Goal: Find specific page/section: Find specific page/section

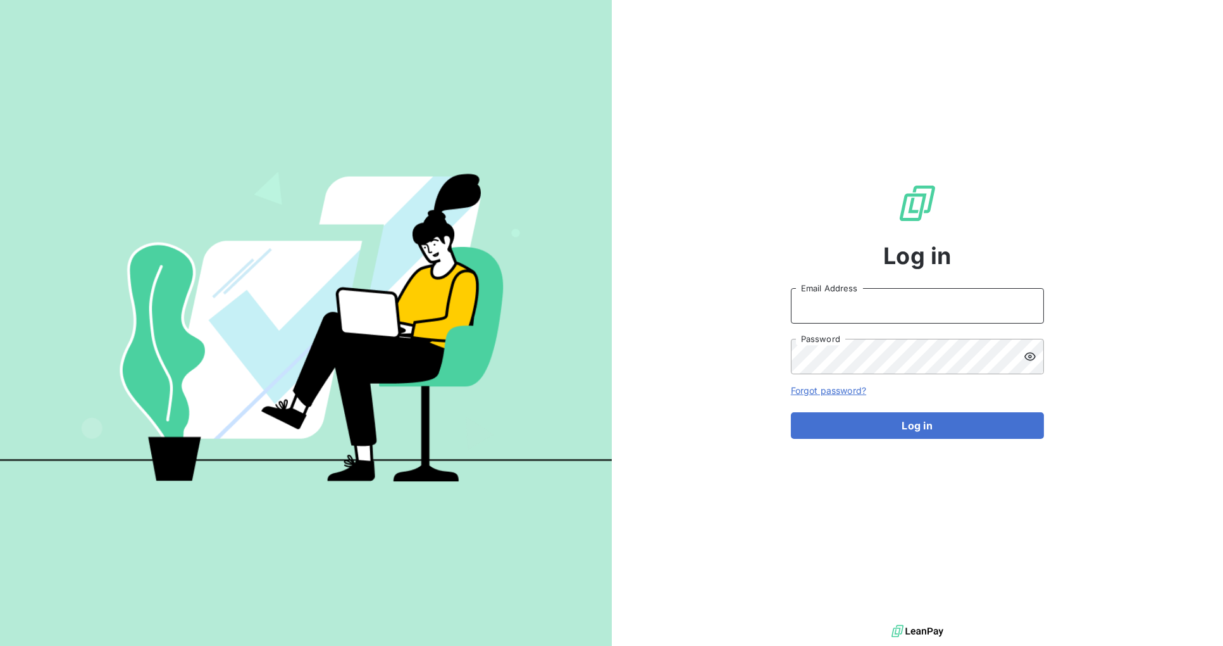
type input "[PERSON_NAME][EMAIL_ADDRESS][DOMAIN_NAME]"
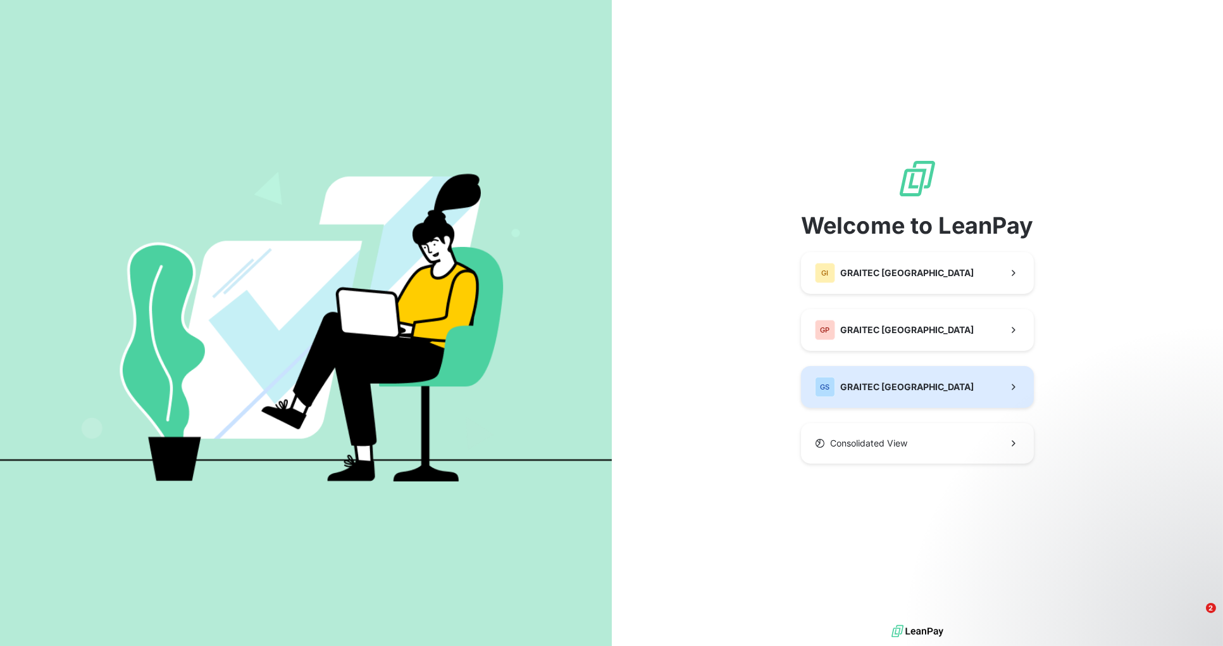
click at [915, 385] on button "GS GRAITEC [GEOGRAPHIC_DATA]" at bounding box center [917, 387] width 233 height 42
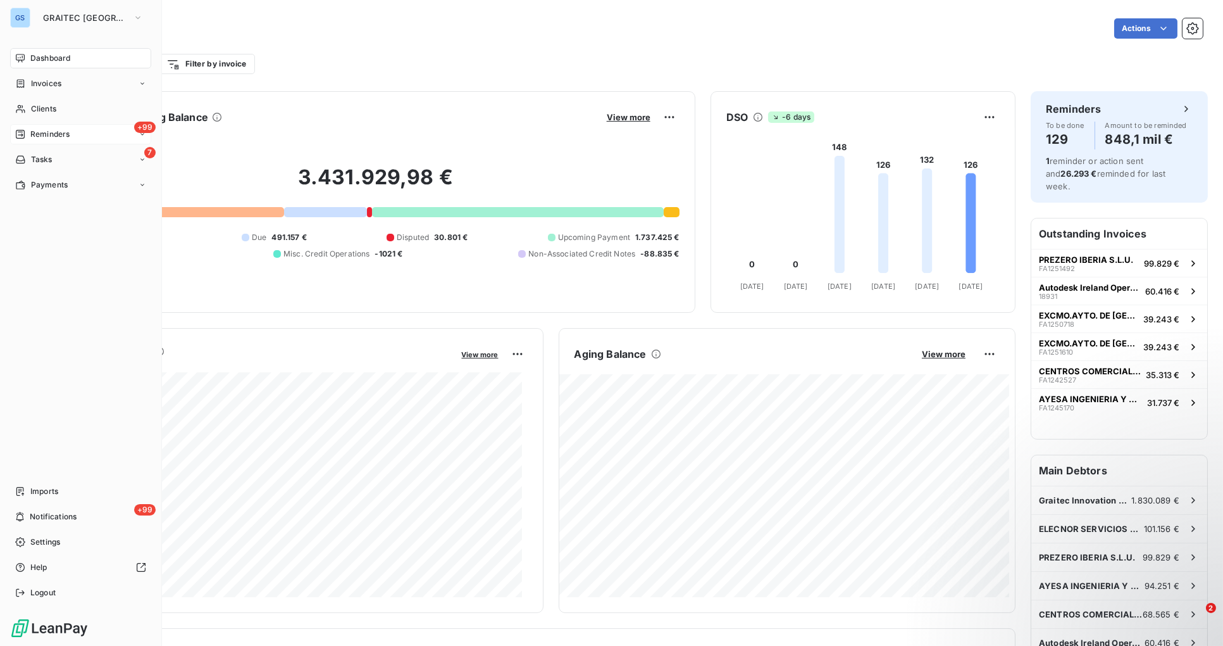
click at [55, 133] on span "Reminders" at bounding box center [49, 133] width 39 height 11
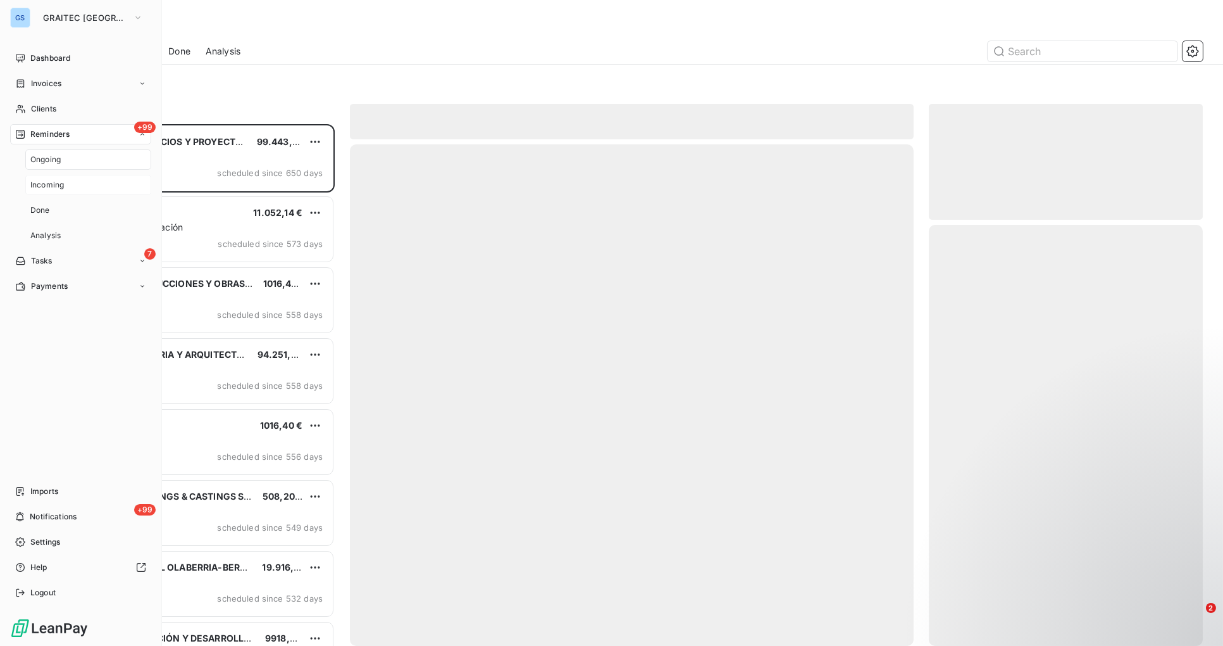
click at [57, 185] on span "Incoming" at bounding box center [47, 184] width 34 height 11
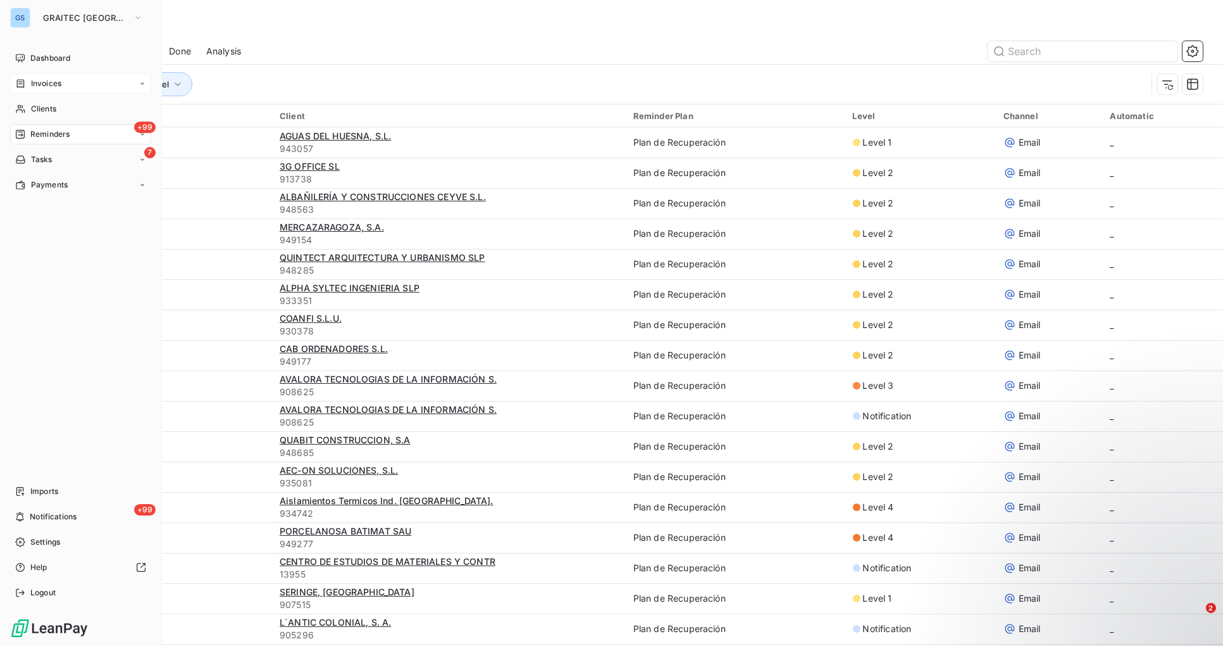
click at [143, 84] on icon at bounding box center [143, 84] width 8 height 8
click at [77, 135] on div "Credit notes" at bounding box center [88, 134] width 126 height 20
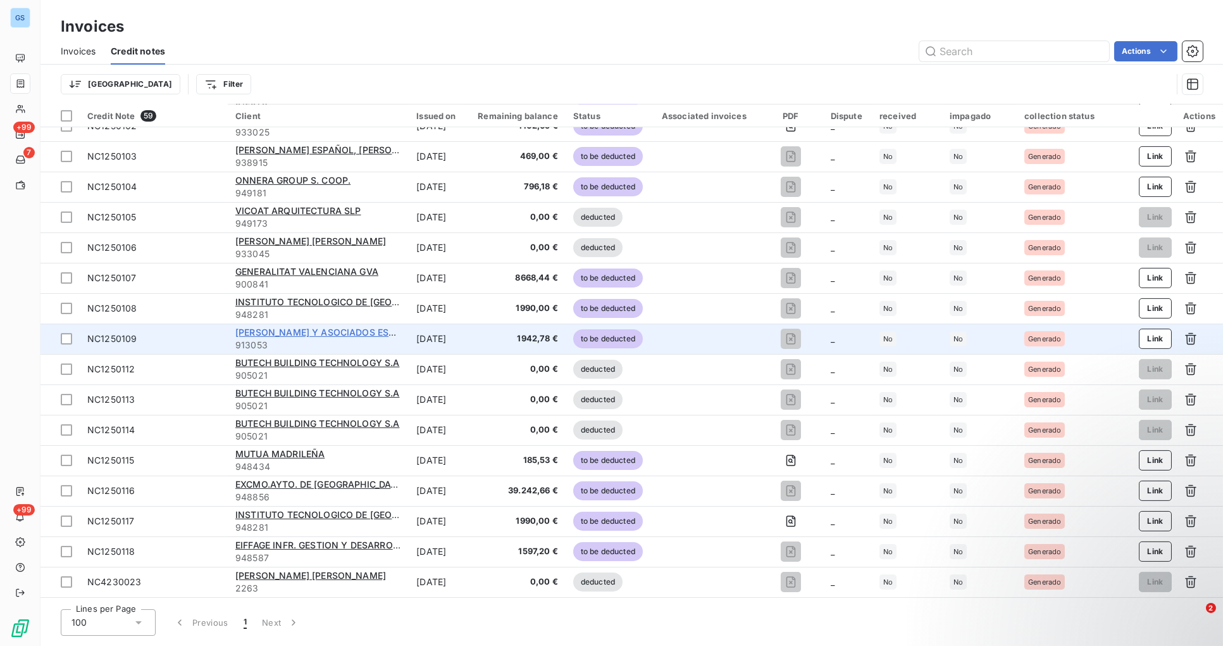
scroll to position [1320, 0]
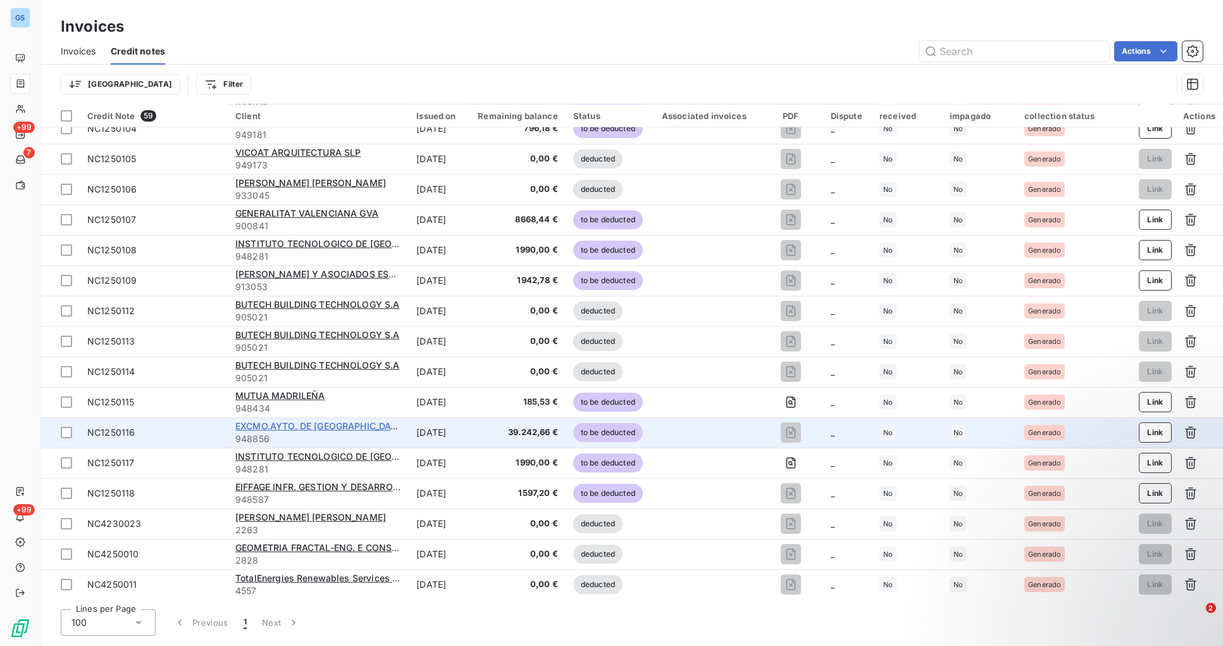
click at [305, 422] on span "EXCMO.AYTO. DE [GEOGRAPHIC_DATA][PERSON_NAME]" at bounding box center [357, 425] width 244 height 11
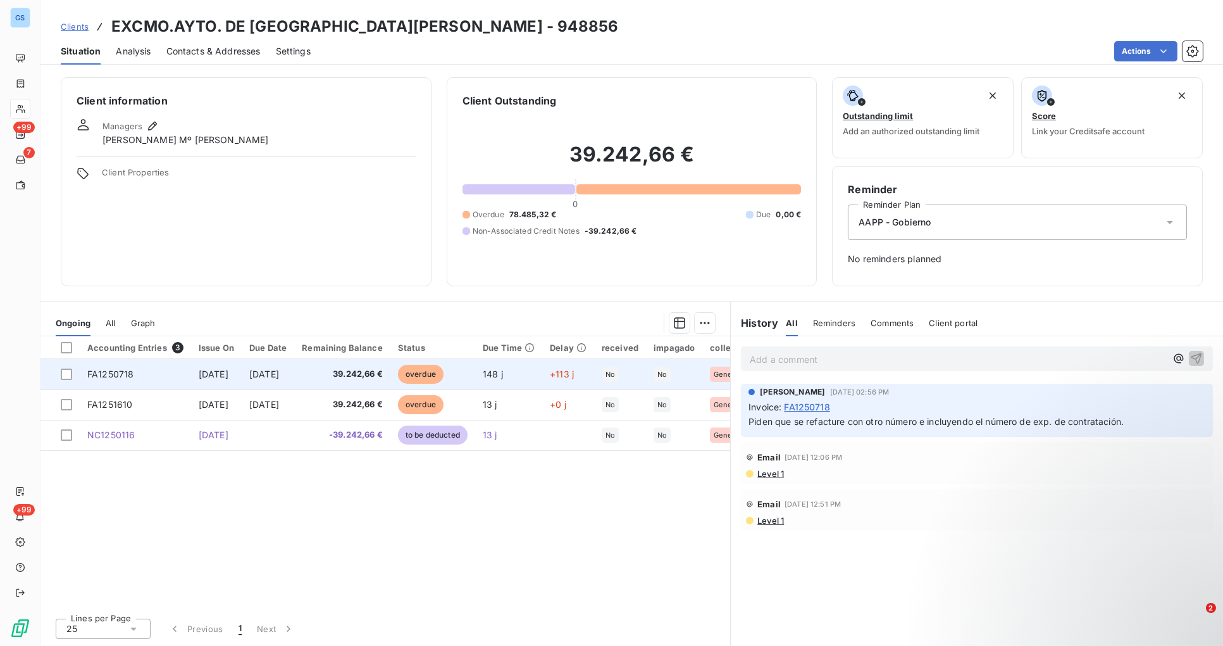
click at [383, 370] on span "39.242,66 €" at bounding box center [342, 374] width 81 height 13
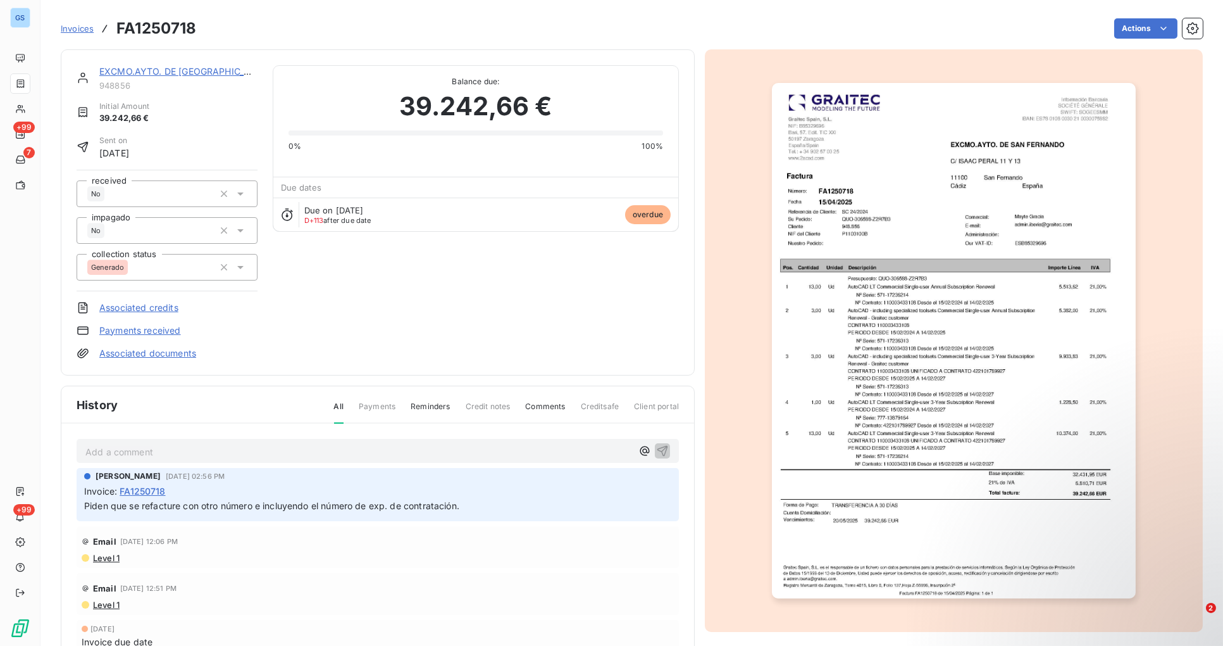
click at [127, 72] on link "EXCMO.AYTO. DE [GEOGRAPHIC_DATA][PERSON_NAME]" at bounding box center [222, 71] width 246 height 11
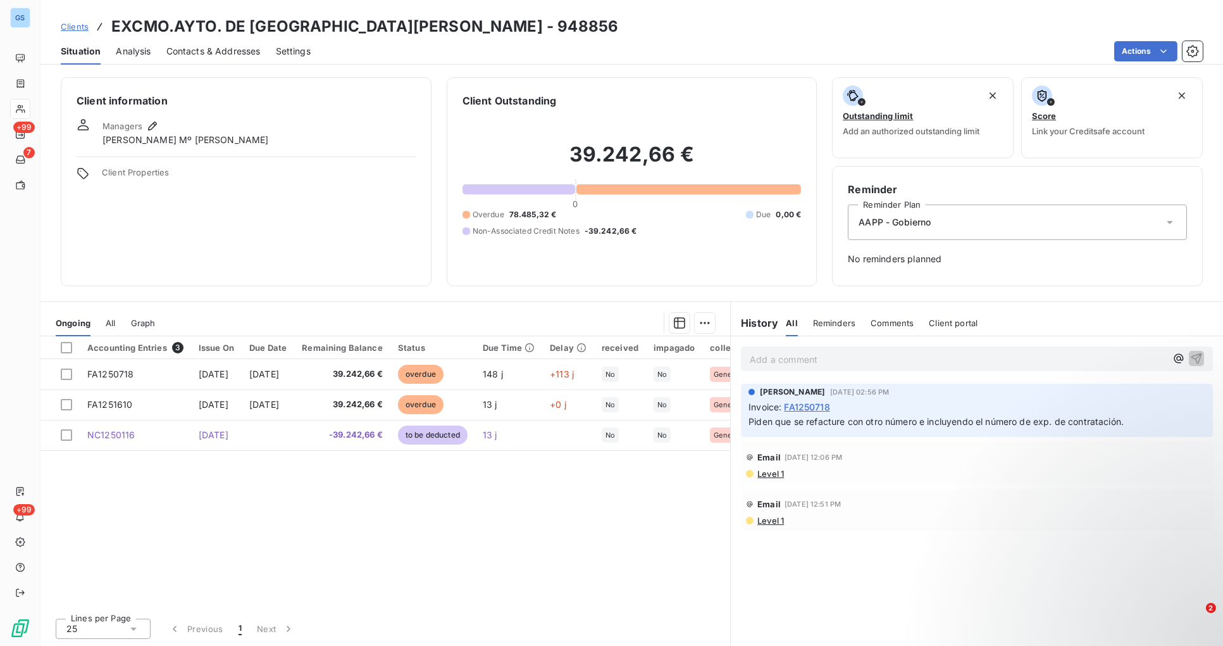
click at [79, 28] on span "Clients" at bounding box center [75, 27] width 28 height 10
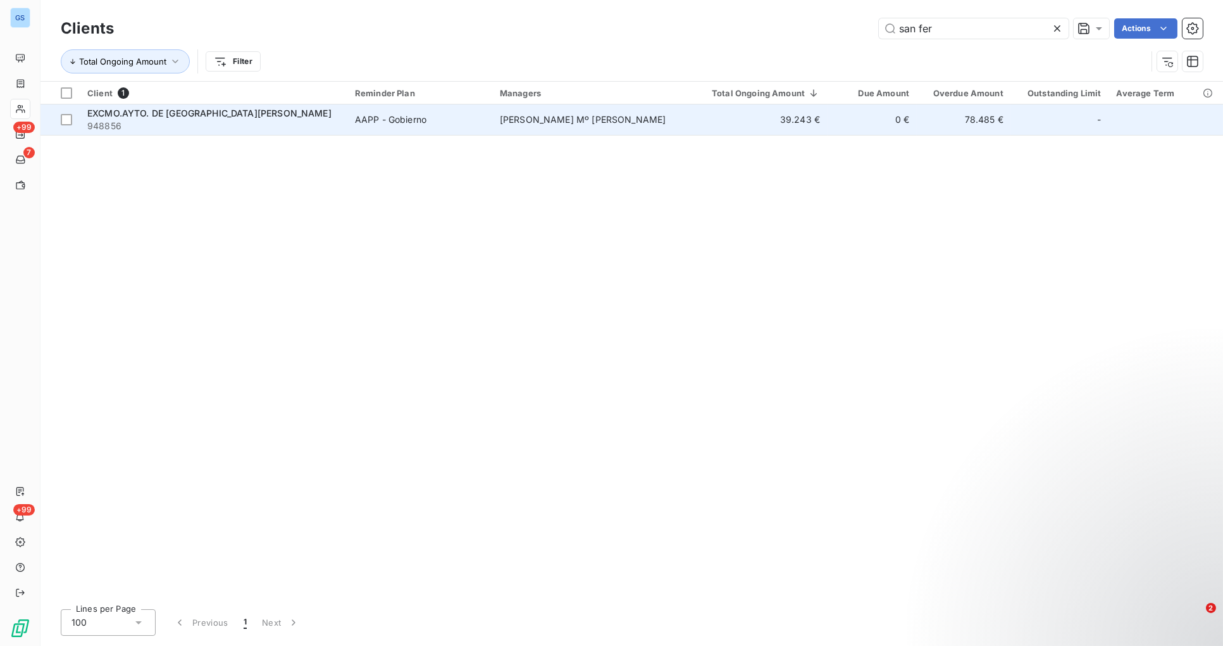
type input "san fer"
click at [211, 120] on span "948856" at bounding box center [213, 126] width 253 height 13
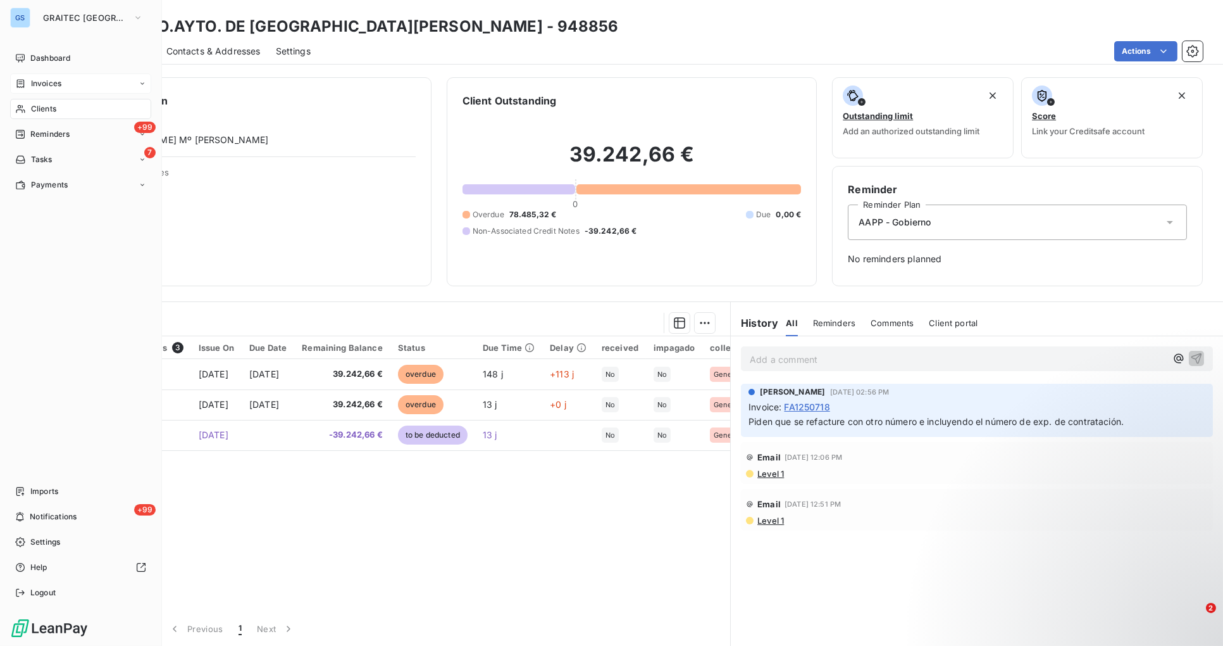
click at [139, 82] on icon at bounding box center [143, 84] width 8 height 8
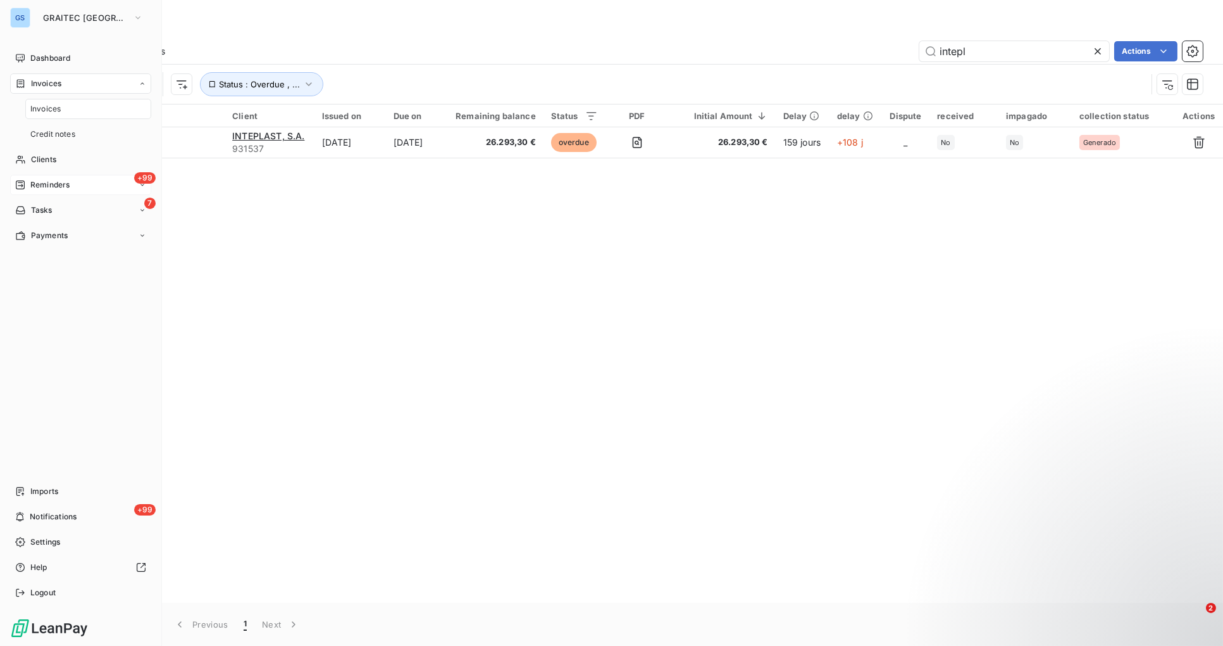
click at [143, 185] on icon at bounding box center [143, 185] width 8 height 8
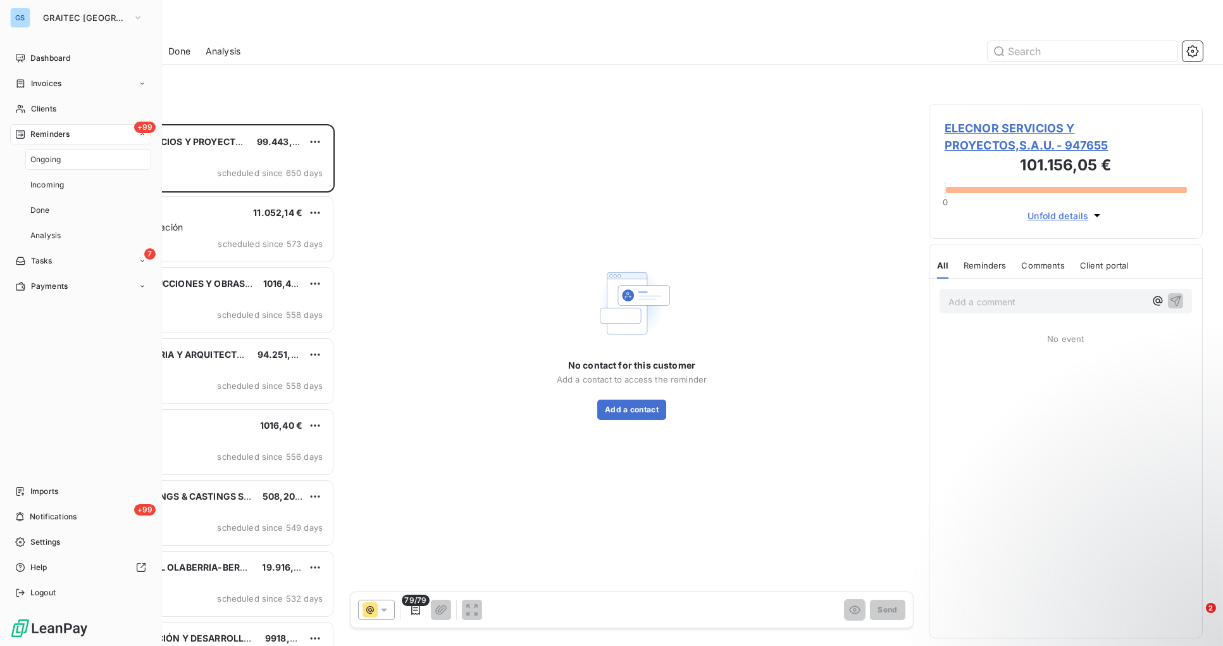
scroll to position [511, 263]
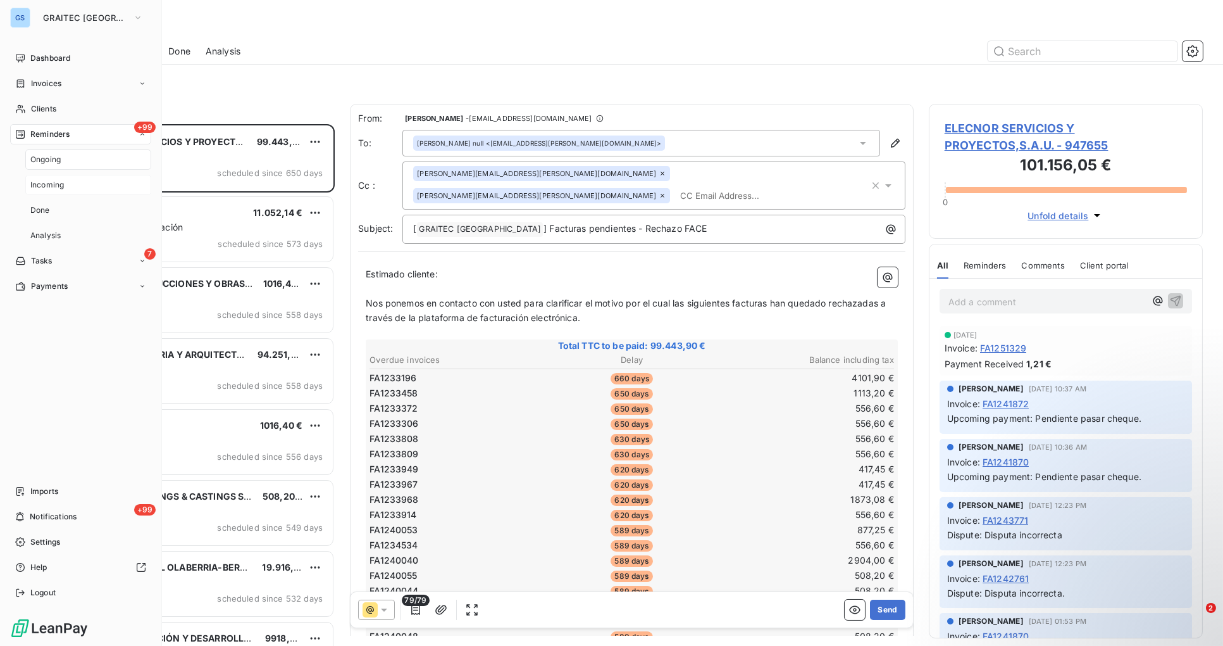
click at [71, 183] on div "Incoming" at bounding box center [88, 185] width 126 height 20
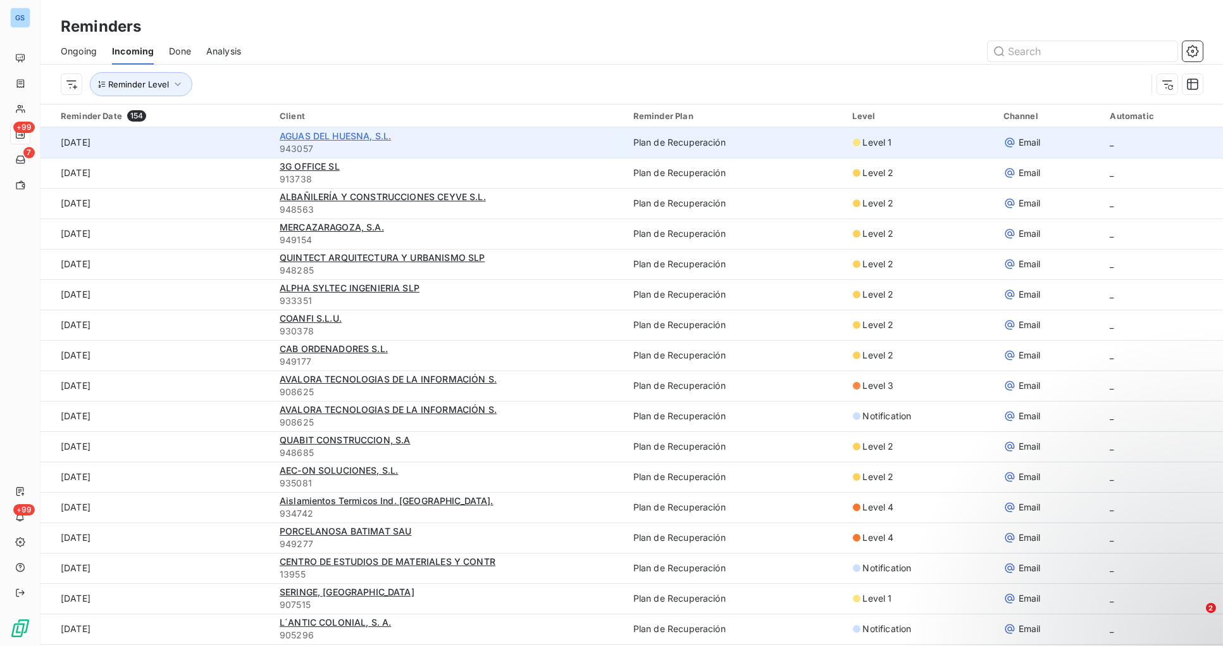
click at [302, 133] on span "AGUAS DEL HUESNA, S.L." at bounding box center [335, 135] width 111 height 11
